Goal: Information Seeking & Learning: Learn about a topic

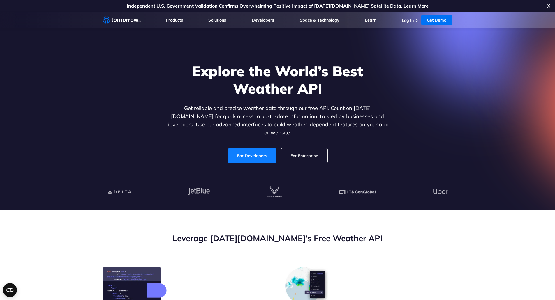
click at [258, 153] on link "For Developers" at bounding box center [252, 156] width 49 height 15
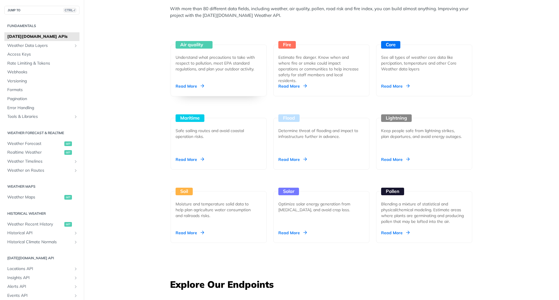
scroll to position [525, 0]
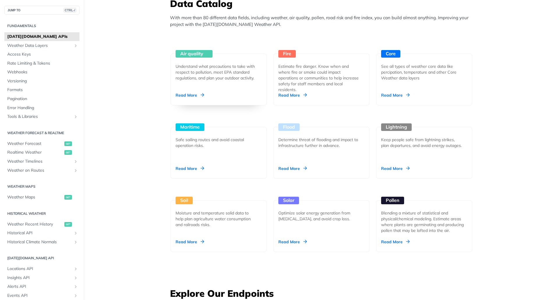
click at [196, 91] on div "Air quality Understand what precautions to take with respect to pollution, meet…" at bounding box center [219, 80] width 96 height 52
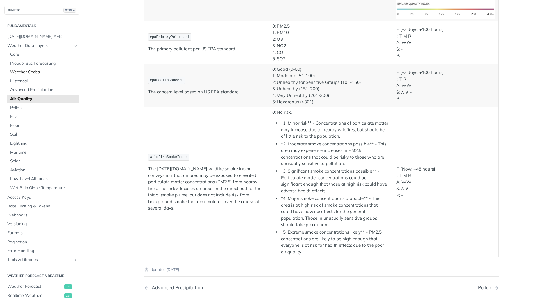
scroll to position [1097, 0]
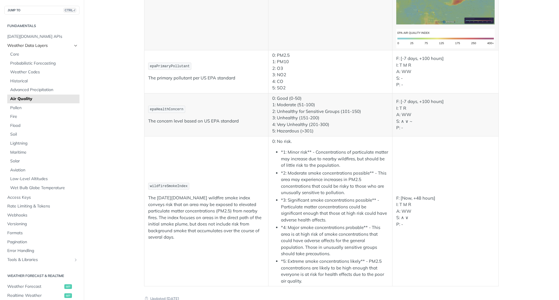
click at [73, 45] on icon "Hide subpages for Weather Data Layers" at bounding box center [75, 45] width 5 height 5
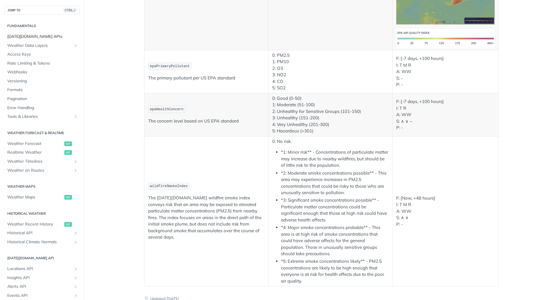
click at [30, 35] on span "[DATE][DOMAIN_NAME] APIs" at bounding box center [42, 37] width 71 height 6
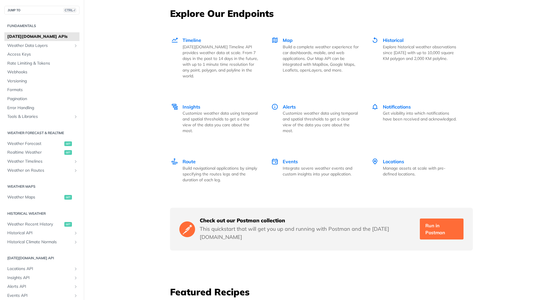
scroll to position [805, 0]
click at [284, 103] on span "Alerts" at bounding box center [289, 106] width 13 height 6
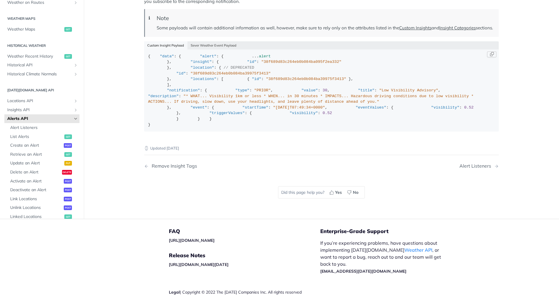
scroll to position [962, 0]
